Goal: Task Accomplishment & Management: Complete application form

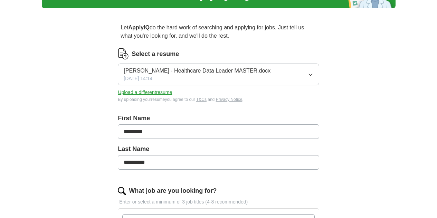
scroll to position [41, 0]
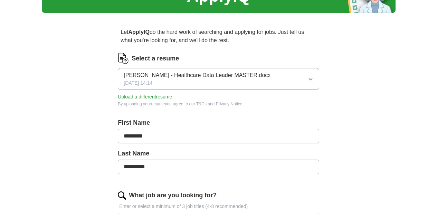
click at [171, 100] on button "Upload a different resume" at bounding box center [145, 96] width 54 height 7
click at [160, 100] on button "Upload a different resume" at bounding box center [145, 96] width 54 height 7
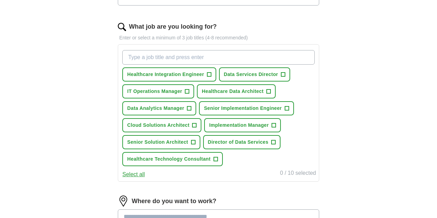
scroll to position [212, 0]
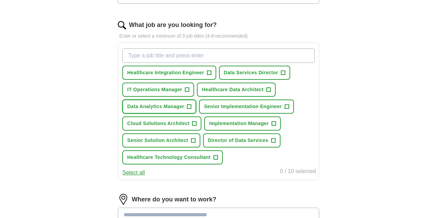
click at [172, 110] on span "Data Analytics Manager" at bounding box center [155, 106] width 57 height 7
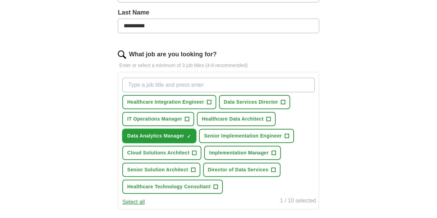
scroll to position [183, 0]
click at [163, 105] on span "Healthcare Integration Engineer" at bounding box center [165, 101] width 77 height 7
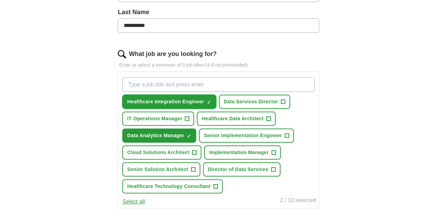
click at [204, 105] on span "Healthcare Integration Engineer" at bounding box center [165, 101] width 77 height 7
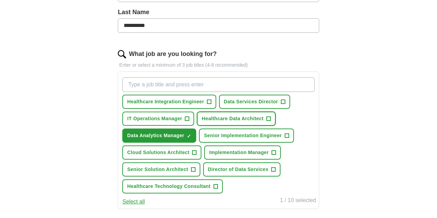
click at [202, 122] on span "Healthcare Data Architect" at bounding box center [233, 118] width 62 height 7
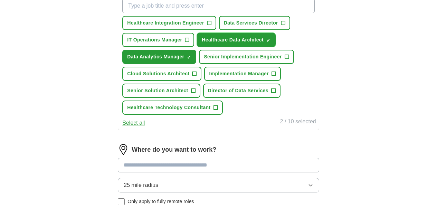
scroll to position [261, 0]
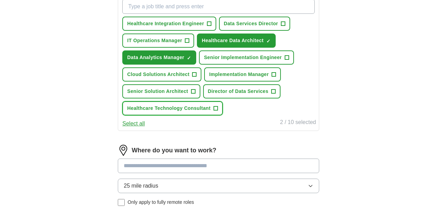
click at [152, 112] on span "Healthcare Technology Consultant" at bounding box center [168, 108] width 83 height 7
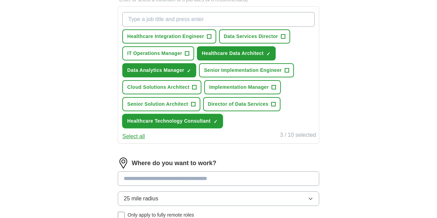
scroll to position [248, 0]
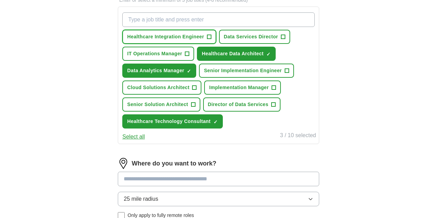
click at [186, 40] on span "Healthcare Integration Engineer" at bounding box center [165, 36] width 77 height 7
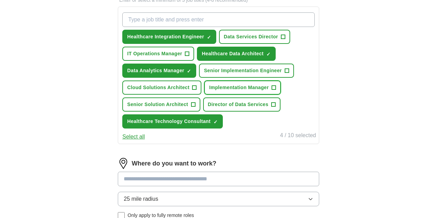
click at [209, 91] on span "Implementation Manager" at bounding box center [239, 87] width 60 height 7
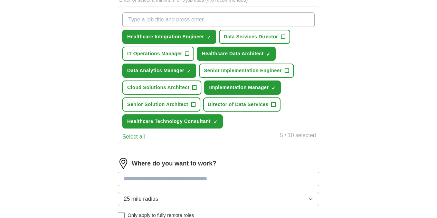
click at [145, 141] on button "Select all" at bounding box center [133, 137] width 22 height 8
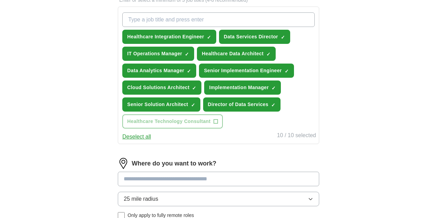
click at [148, 141] on button "Deselect all" at bounding box center [136, 137] width 29 height 8
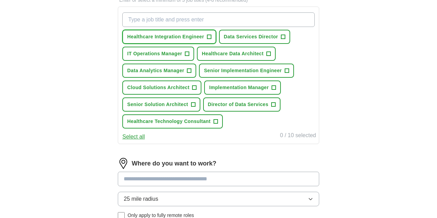
click at [180, 40] on span "Healthcare Integration Engineer" at bounding box center [165, 36] width 77 height 7
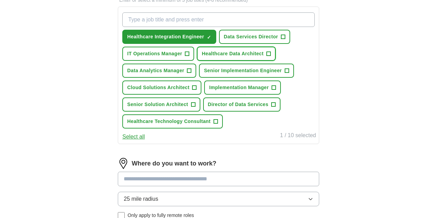
click at [202, 57] on span "Healthcare Data Architect" at bounding box center [233, 53] width 62 height 7
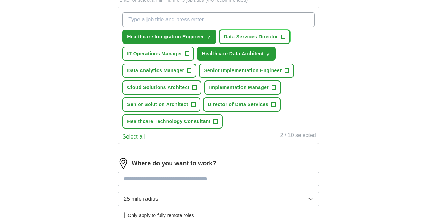
click at [224, 40] on span "Data Services Director" at bounding box center [251, 36] width 54 height 7
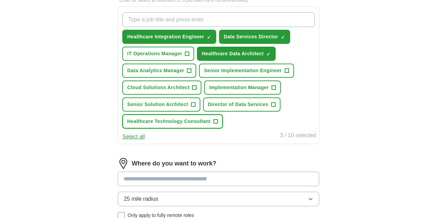
click at [165, 125] on span "Healthcare Technology Consultant" at bounding box center [168, 121] width 83 height 7
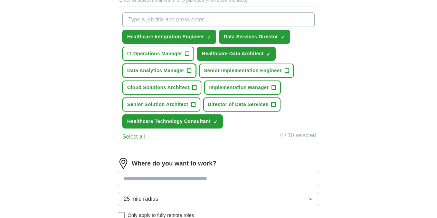
click at [173, 74] on span "Data Analytics Manager" at bounding box center [155, 70] width 57 height 7
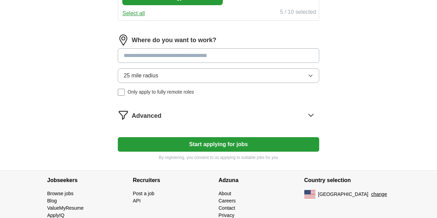
scroll to position [403, 0]
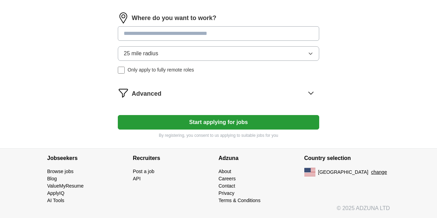
click at [260, 41] on input at bounding box center [218, 33] width 201 height 14
type input "******"
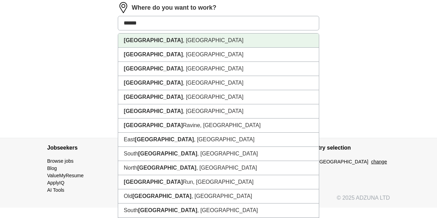
click at [210, 48] on li "[GEOGRAPHIC_DATA] , [GEOGRAPHIC_DATA]" at bounding box center [218, 40] width 200 height 14
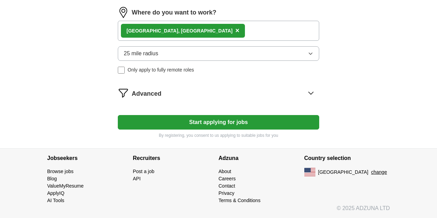
click at [202, 41] on div "[GEOGRAPHIC_DATA] , [GEOGRAPHIC_DATA] ×" at bounding box center [218, 31] width 201 height 20
click at [260, 41] on div "[GEOGRAPHIC_DATA] , [GEOGRAPHIC_DATA] ×" at bounding box center [218, 31] width 201 height 20
click at [202, 41] on div "[GEOGRAPHIC_DATA] , [GEOGRAPHIC_DATA] ×" at bounding box center [218, 31] width 201 height 20
click at [308, 56] on icon "button" at bounding box center [311, 54] width 6 height 6
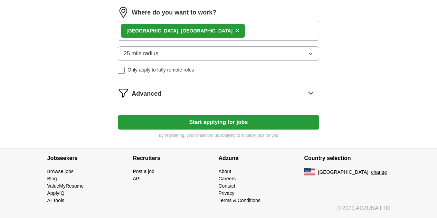
click at [308, 56] on icon "button" at bounding box center [311, 54] width 6 height 6
click at [235, 34] on span "×" at bounding box center [237, 31] width 4 height 8
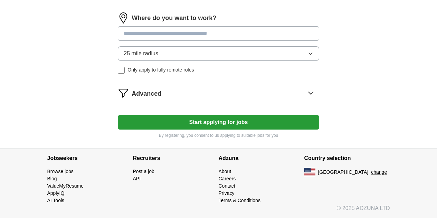
click at [305, 98] on icon at bounding box center [310, 92] width 11 height 11
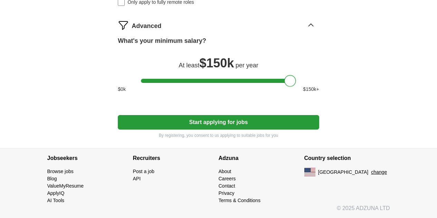
drag, startPoint x: 149, startPoint y: 157, endPoint x: 302, endPoint y: 149, distance: 153.1
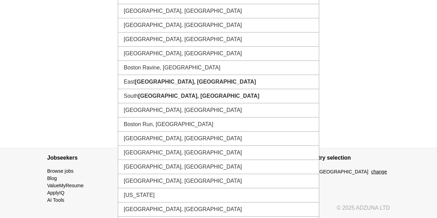
type input "****"
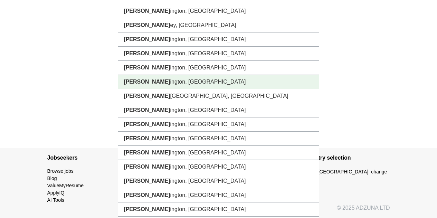
click at [162, 89] on li "[PERSON_NAME] ington, [GEOGRAPHIC_DATA]" at bounding box center [218, 82] width 200 height 14
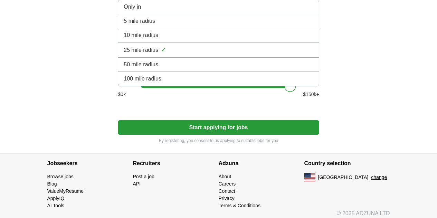
click at [158, 69] on span "50 mile radius" at bounding box center [141, 64] width 35 height 8
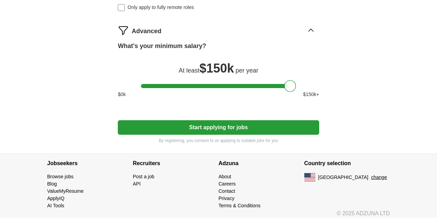
click at [234, 135] on button "Start applying for jobs" at bounding box center [218, 127] width 201 height 14
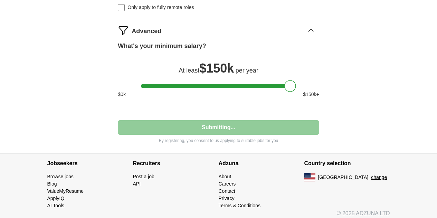
select select "**"
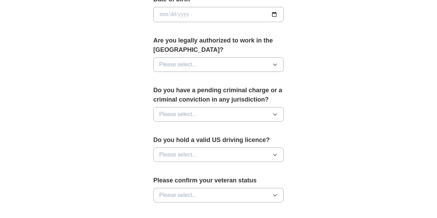
scroll to position [332, 0]
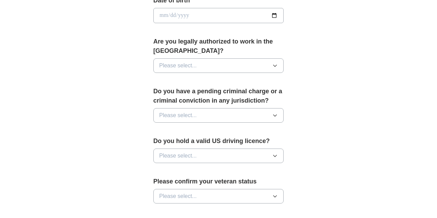
click at [278, 153] on icon "button" at bounding box center [275, 156] width 6 height 6
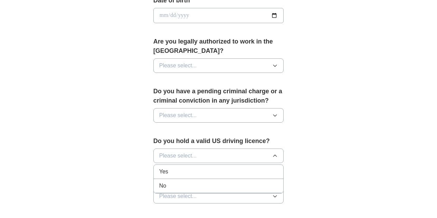
click at [195, 167] on div "Yes" at bounding box center [218, 171] width 119 height 8
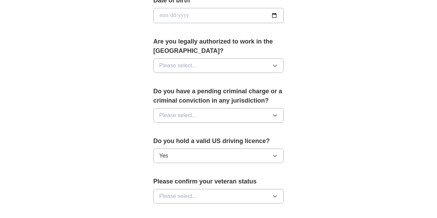
click at [284, 108] on button "Please select..." at bounding box center [218, 115] width 130 height 14
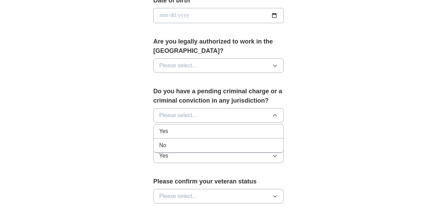
click at [176, 141] on div "No" at bounding box center [218, 145] width 119 height 8
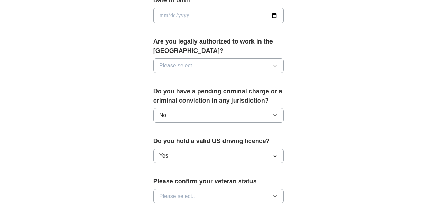
click at [278, 63] on icon "button" at bounding box center [275, 66] width 6 height 6
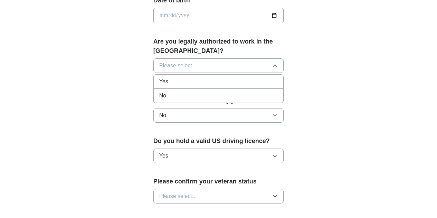
click at [211, 77] on div "Yes" at bounding box center [218, 81] width 119 height 8
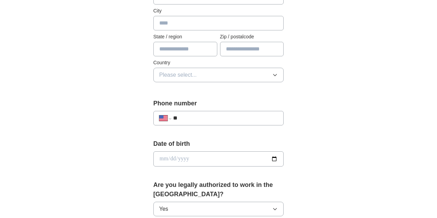
scroll to position [190, 0]
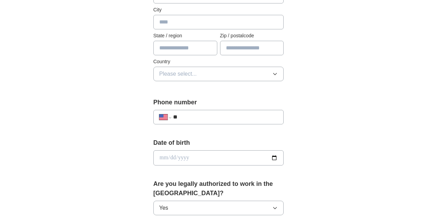
click at [171, 150] on input "date" at bounding box center [218, 157] width 130 height 15
click at [284, 150] on input "date" at bounding box center [218, 157] width 130 height 15
click at [373, 130] on div "**********" at bounding box center [219, 149] width 354 height 637
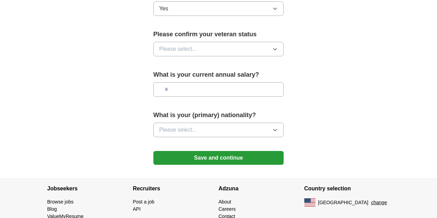
scroll to position [483, 0]
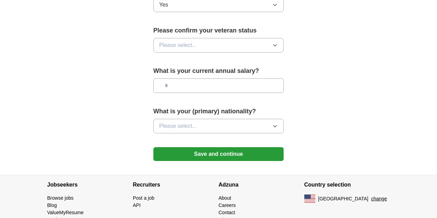
click at [278, 42] on icon "button" at bounding box center [275, 45] width 6 height 6
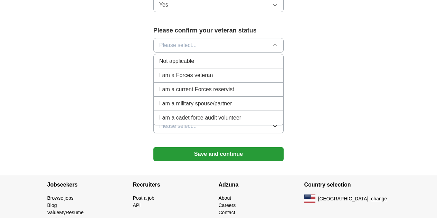
click at [218, 57] on div "Not applicable" at bounding box center [218, 61] width 119 height 8
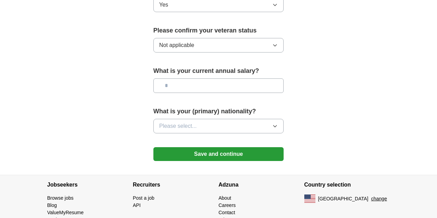
click at [244, 78] on input "text" at bounding box center [218, 85] width 130 height 14
type input "**"
click at [278, 123] on icon "button" at bounding box center [275, 126] width 6 height 6
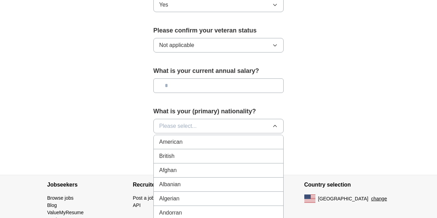
click at [243, 138] on div "American" at bounding box center [218, 142] width 119 height 8
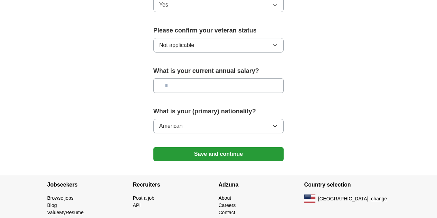
click at [251, 147] on button "Save and continue" at bounding box center [218, 154] width 130 height 14
